Goal: Check status: Check status

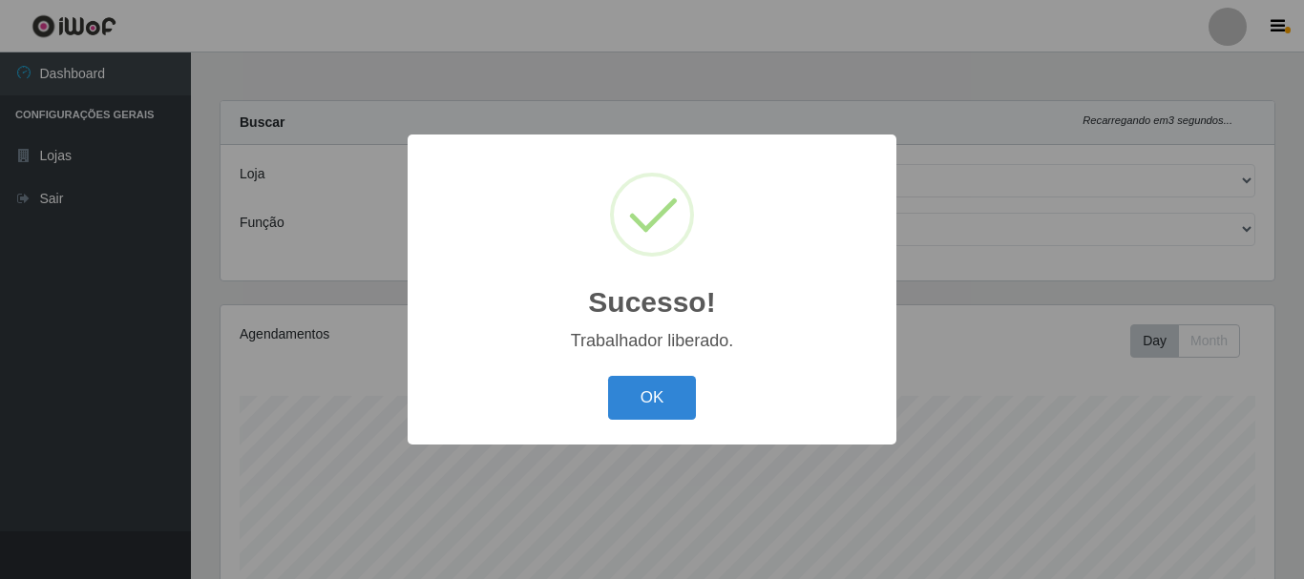
select select "120"
select select "16"
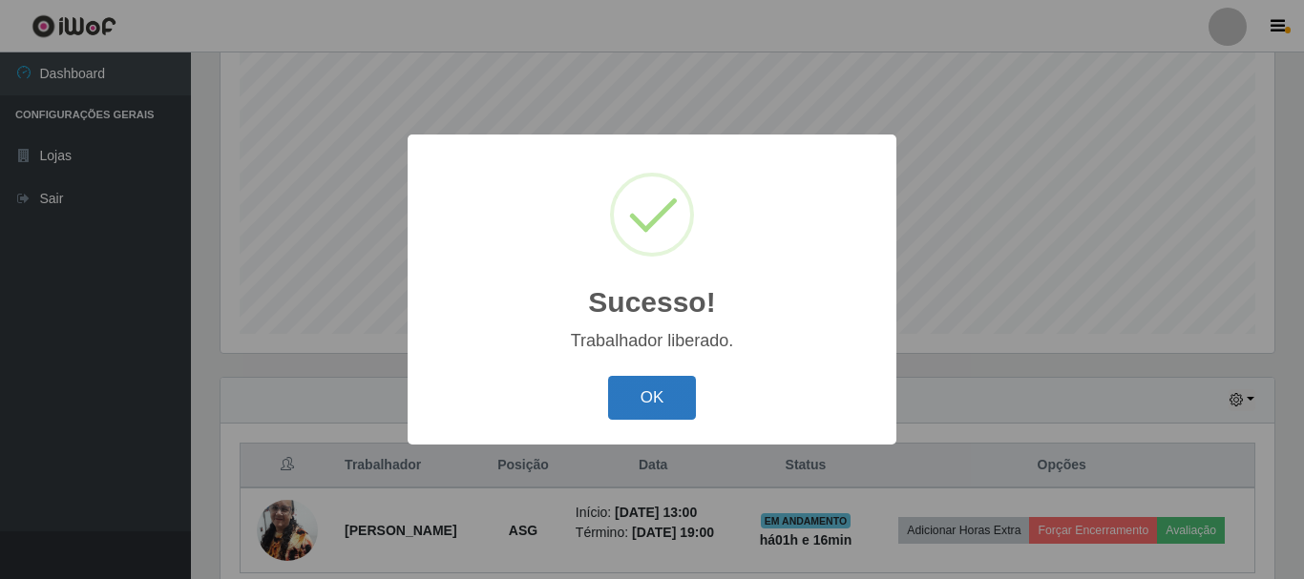
scroll to position [396, 1054]
click at [654, 383] on button "OK" at bounding box center [652, 398] width 89 height 45
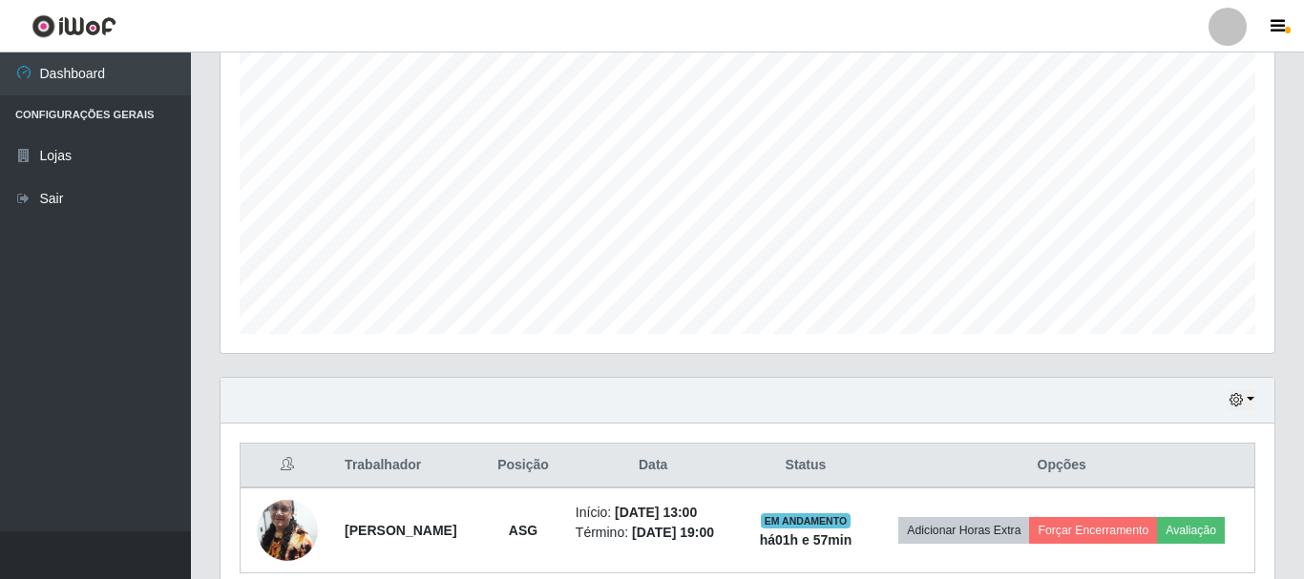
scroll to position [433, 0]
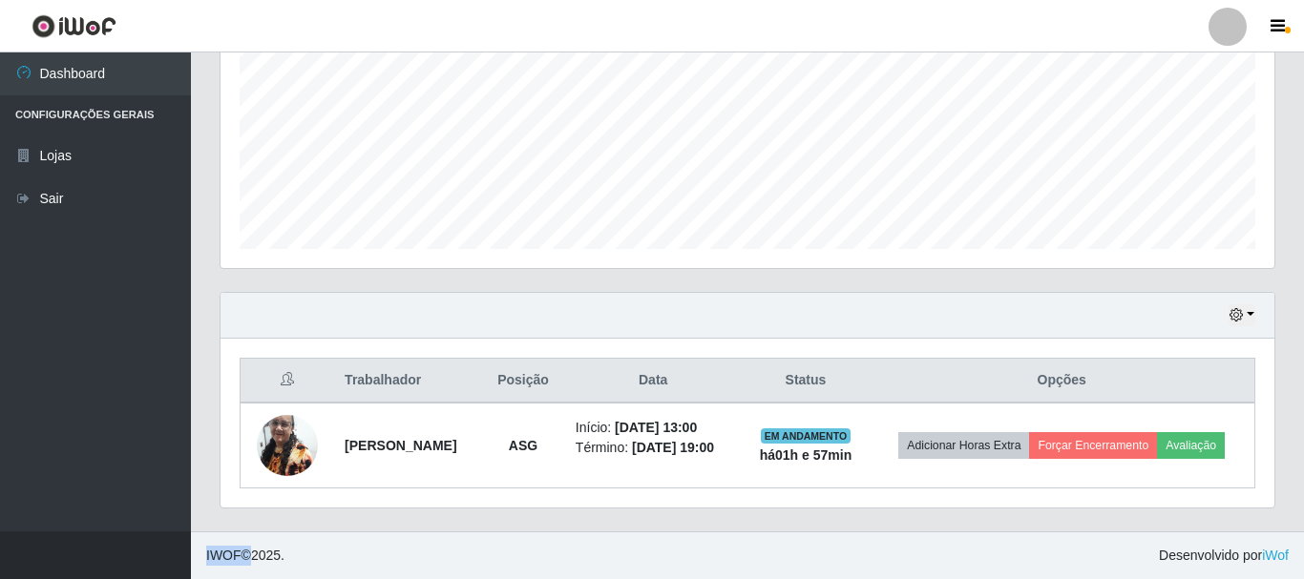
drag, startPoint x: 283, startPoint y: 624, endPoint x: 231, endPoint y: 624, distance: 52.5
click at [240, 489] on div "Trabalhador Posição Data Status Opções [PERSON_NAME] ASG Início: [DATE] 13:00 T…" at bounding box center [747, 423] width 1015 height 131
click at [546, 304] on div "Hoje 1 dia 3 dias 1 Semana Não encerrados" at bounding box center [747, 316] width 1054 height 46
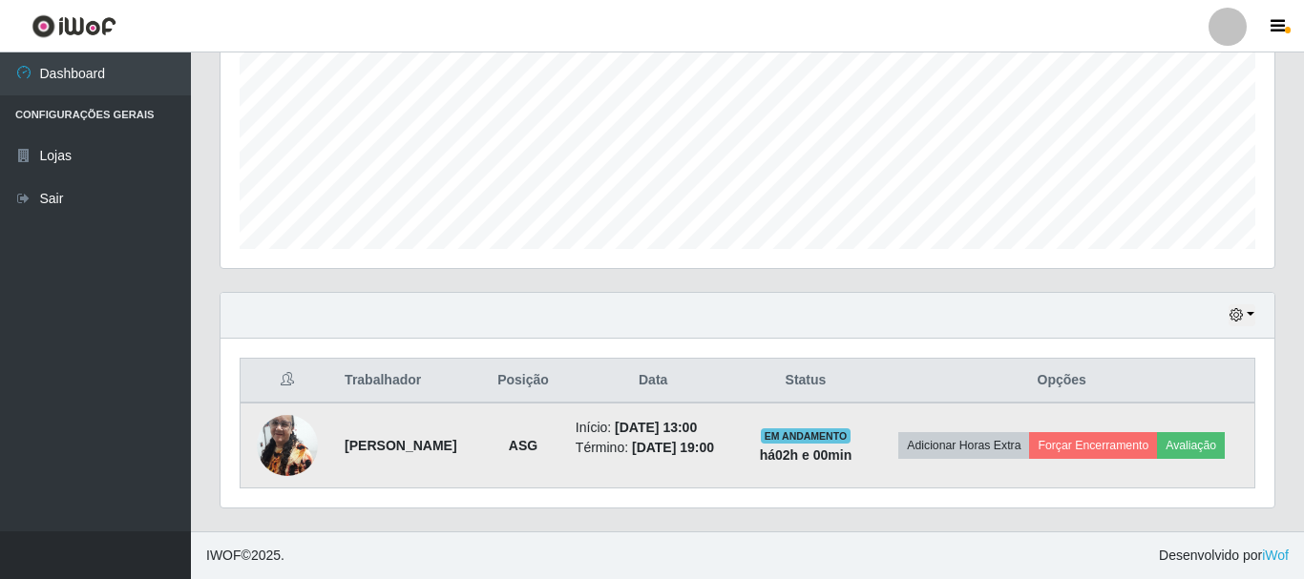
click at [575, 449] on li "Término: [DATE] 19:00" at bounding box center [653, 448] width 156 height 20
click at [564, 420] on td "Início: [DATE] 13:00 Término: [DATE] 19:00" at bounding box center [653, 446] width 178 height 86
click at [564, 426] on td "Início: [DATE] 13:00 Término: [DATE] 19:00" at bounding box center [653, 446] width 178 height 86
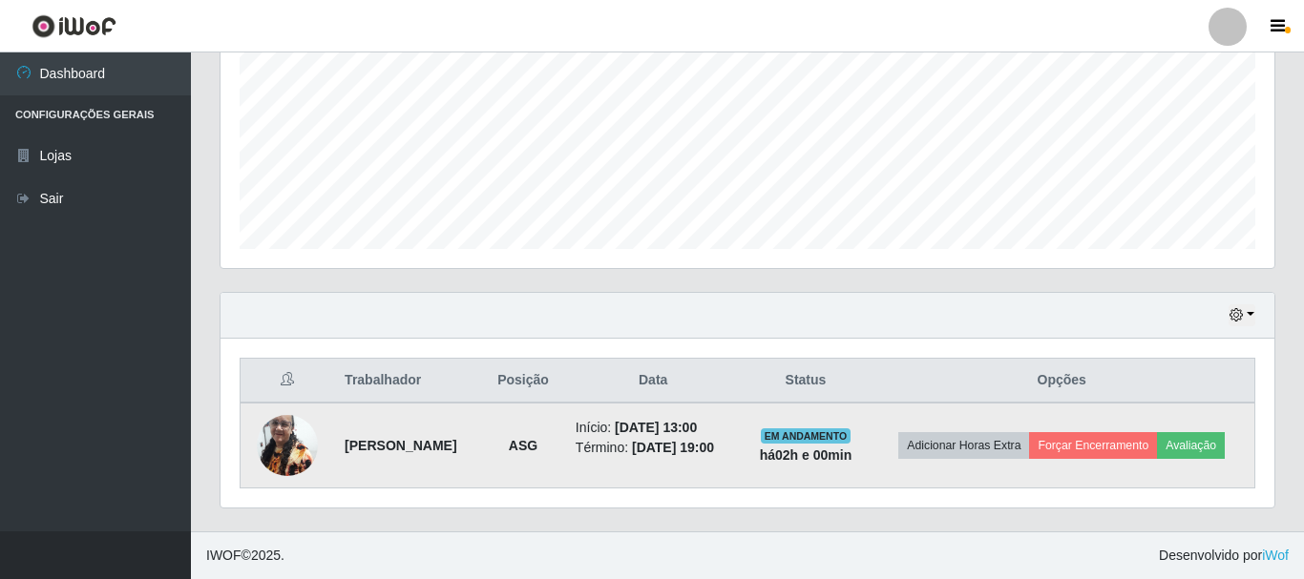
click at [564, 438] on td "Início: [DATE] 13:00 Término: [DATE] 19:00" at bounding box center [653, 446] width 178 height 86
click at [537, 451] on td "ASG" at bounding box center [523, 446] width 82 height 86
